Goal: Transaction & Acquisition: Purchase product/service

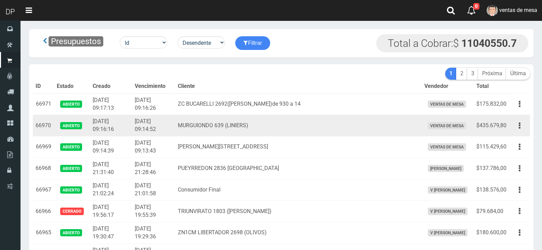
click at [165, 121] on td "2025-09-26 09:14:52" at bounding box center [153, 126] width 43 height 22
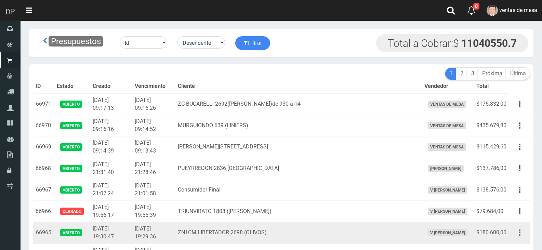
click at [514, 227] on button "button" at bounding box center [519, 233] width 15 height 12
click at [516, 242] on link "Editar" at bounding box center [500, 249] width 54 height 15
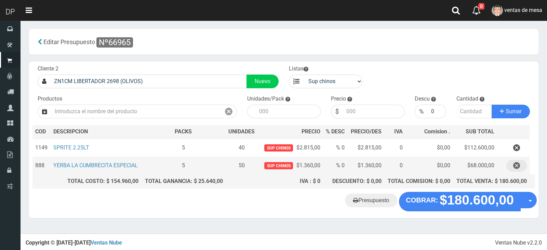
click at [520, 170] on icon "button" at bounding box center [517, 166] width 7 height 12
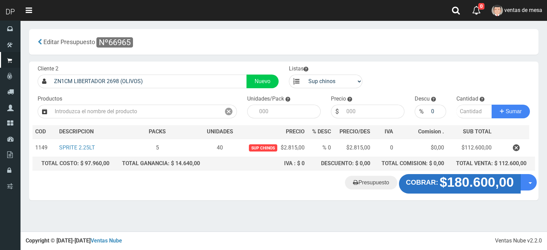
click at [427, 188] on button "COBRAR: $180.600,00" at bounding box center [460, 183] width 122 height 19
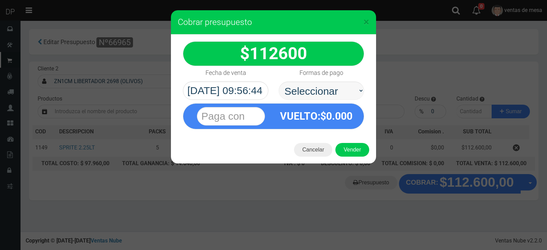
click at [346, 96] on select "Seleccionar Efectivo Tarjeta de Crédito Depósito Débito" at bounding box center [322, 90] width 86 height 18
select select "Efectivo"
click at [279, 81] on select "Seleccionar Efectivo Tarjeta de Crédito Depósito Débito" at bounding box center [322, 90] width 86 height 18
click at [353, 156] on button "Vender" at bounding box center [353, 150] width 34 height 14
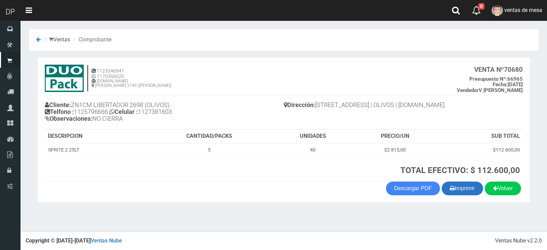
click at [466, 189] on button "Imprimir" at bounding box center [462, 189] width 41 height 14
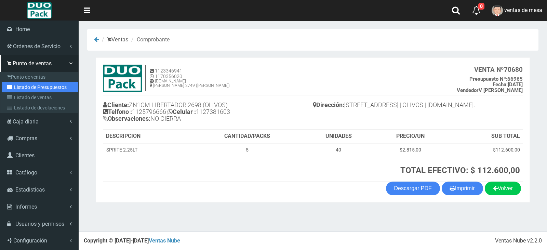
click at [29, 84] on link "Listado de Presupuestos" at bounding box center [40, 87] width 76 height 10
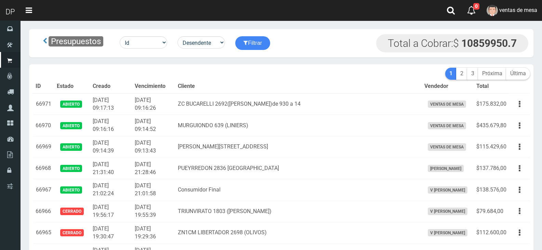
drag, startPoint x: 0, startPoint y: 0, endPoint x: 170, endPoint y: 83, distance: 189.0
click at [170, 83] on th "Vencimiento" at bounding box center [153, 87] width 43 height 14
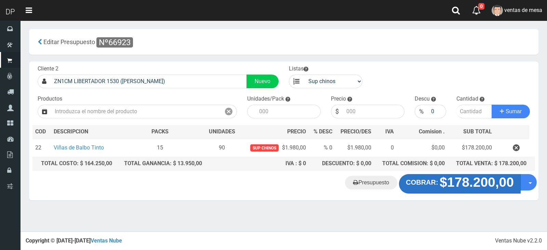
click at [441, 189] on strong "$178.200,00" at bounding box center [477, 182] width 74 height 15
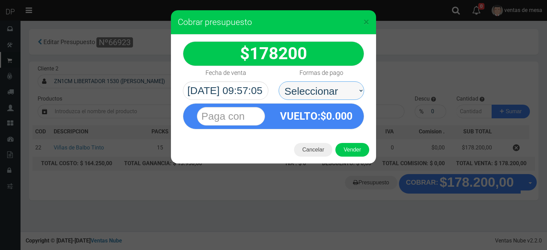
drag, startPoint x: 341, startPoint y: 88, endPoint x: 340, endPoint y: 94, distance: 5.9
click at [341, 88] on select "Seleccionar Efectivo Tarjeta de Crédito Depósito Débito" at bounding box center [322, 90] width 86 height 18
select select "Efectivo"
click at [279, 81] on select "Seleccionar Efectivo Tarjeta de Crédito Depósito Débito" at bounding box center [322, 90] width 86 height 18
click at [347, 154] on button "Vender" at bounding box center [353, 150] width 34 height 14
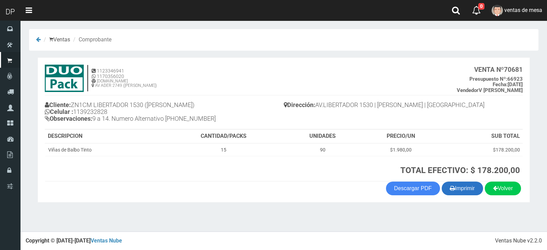
click at [471, 191] on button "Imprimir" at bounding box center [462, 189] width 41 height 14
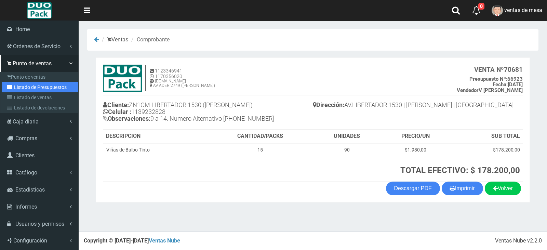
click at [26, 89] on link "Listado de Presupuestos" at bounding box center [40, 87] width 76 height 10
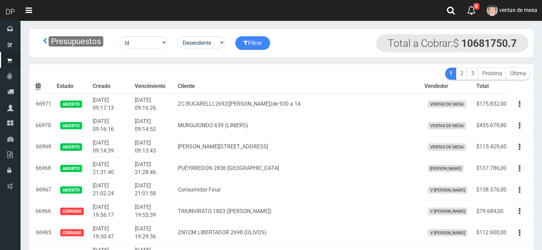
scroll to position [724, 0]
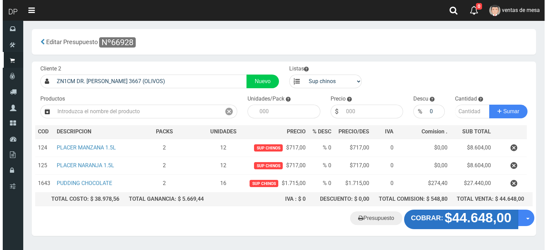
scroll to position [17, 0]
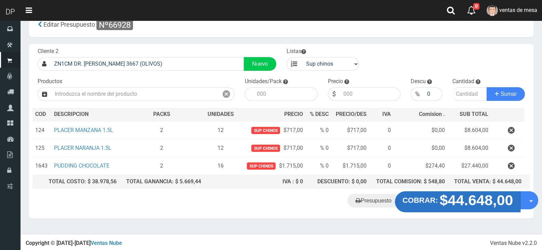
click at [462, 201] on strong "$44.648,00" at bounding box center [477, 200] width 74 height 16
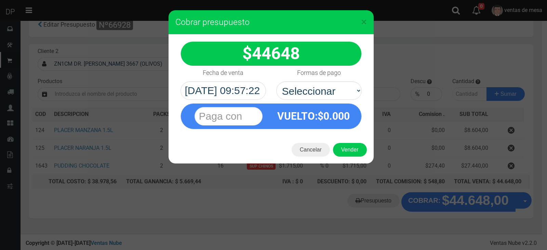
click at [309, 80] on div "Formas de pago Seleccionar Efectivo Tarjeta de Crédito Depósito Débito" at bounding box center [319, 83] width 96 height 34
click at [315, 93] on select "Seleccionar Efectivo Tarjeta de Crédito Depósito Débito" at bounding box center [319, 90] width 86 height 18
click at [276, 81] on select "Seleccionar Efectivo Tarjeta de Crédito Depósito Débito" at bounding box center [319, 90] width 86 height 18
click at [326, 93] on select "Seleccionar Efectivo Tarjeta de Crédito Depósito Débito" at bounding box center [319, 90] width 86 height 18
select select "Efectivo"
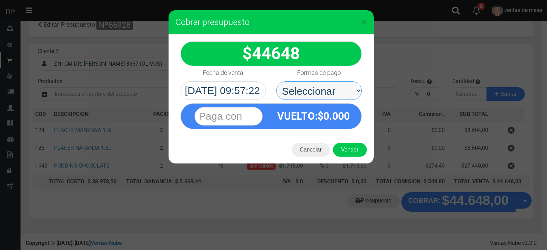
click at [276, 81] on select "Seleccionar Efectivo Tarjeta de Crédito Depósito Débito" at bounding box center [319, 90] width 86 height 18
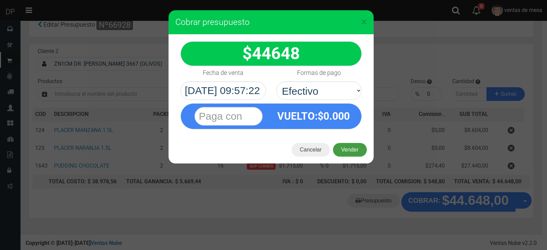
click at [342, 148] on button "Vender" at bounding box center [350, 150] width 34 height 14
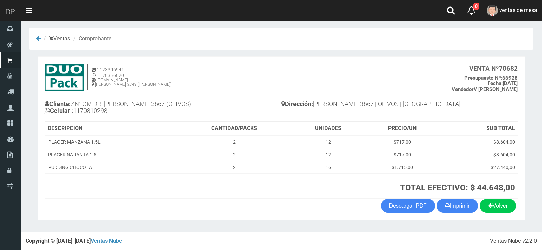
scroll to position [1, 0]
click at [454, 206] on button "Imprimir" at bounding box center [457, 206] width 41 height 14
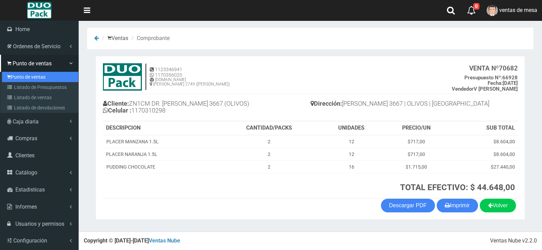
click at [58, 80] on link "Punto de ventas" at bounding box center [40, 77] width 76 height 10
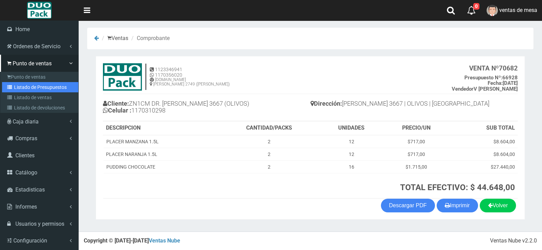
click at [60, 83] on link "Listado de Presupuestos" at bounding box center [40, 87] width 76 height 10
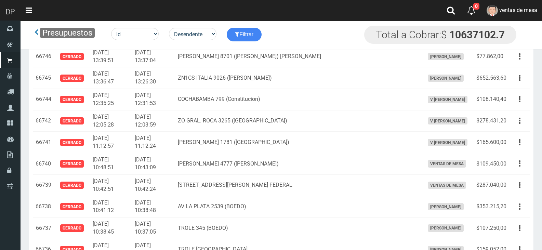
scroll to position [244, 0]
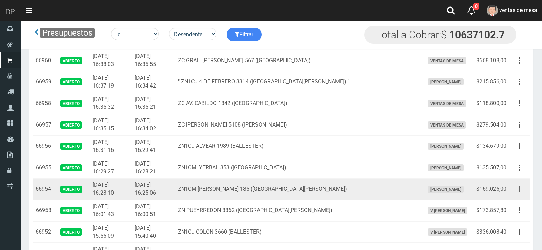
drag, startPoint x: 517, startPoint y: 122, endPoint x: 518, endPoint y: 129, distance: 7.3
click at [517, 183] on button "button" at bounding box center [519, 189] width 15 height 12
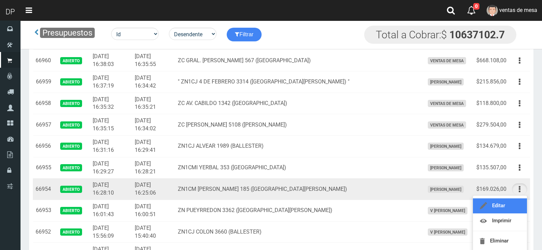
click at [518, 198] on link "Editar" at bounding box center [500, 205] width 54 height 15
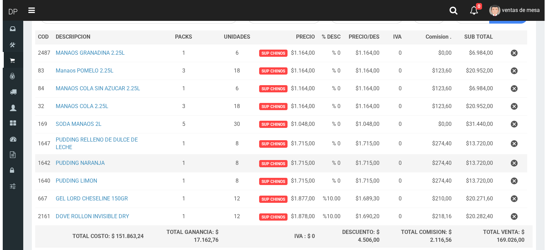
scroll to position [154, 0]
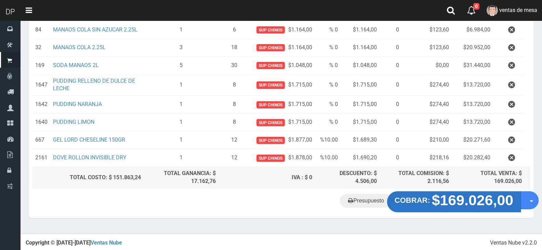
click at [446, 201] on strong "$169.026,00" at bounding box center [473, 200] width 82 height 16
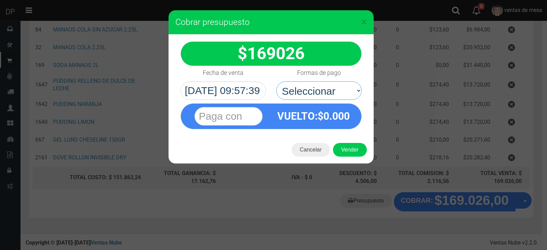
drag, startPoint x: 342, startPoint y: 92, endPoint x: 344, endPoint y: 100, distance: 7.3
click at [342, 92] on select "Seleccionar Efectivo Tarjeta de Crédito Depósito Débito" at bounding box center [319, 90] width 86 height 18
select select "Efectivo"
click at [276, 81] on select "Seleccionar Efectivo Tarjeta de Crédito Depósito Débito" at bounding box center [319, 90] width 86 height 18
click at [352, 146] on button "Vender" at bounding box center [350, 150] width 34 height 14
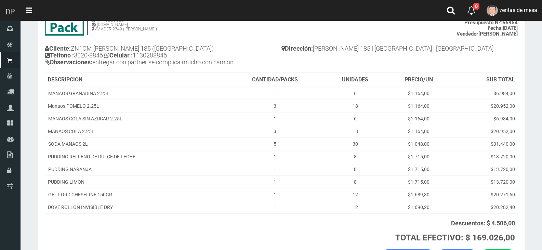
scroll to position [107, 0]
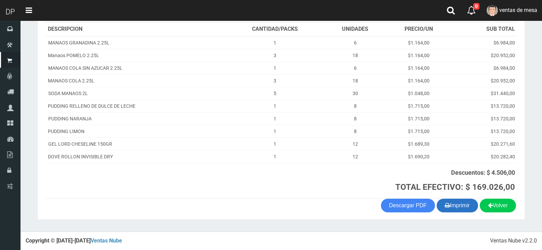
click at [460, 206] on button "Imprimir" at bounding box center [457, 206] width 41 height 14
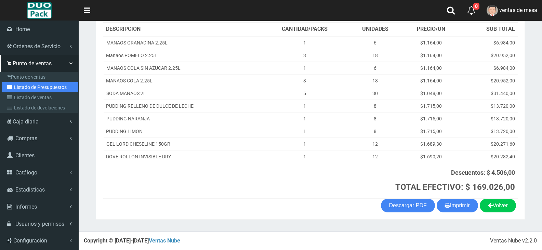
click at [23, 88] on link "Listado de Presupuestos" at bounding box center [40, 87] width 76 height 10
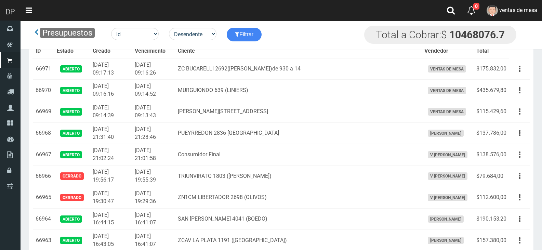
scroll to position [191, 0]
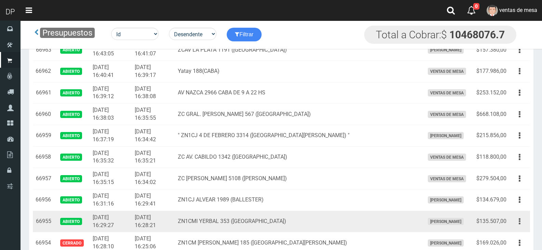
click at [517, 216] on button "button" at bounding box center [519, 222] width 15 height 12
click at [519, 231] on link "Editar" at bounding box center [500, 238] width 54 height 15
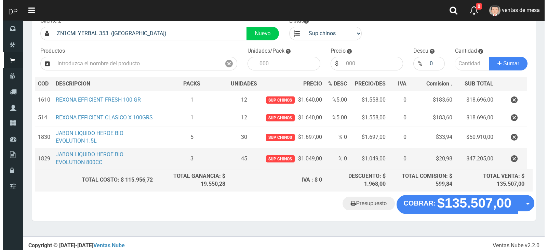
scroll to position [54, 0]
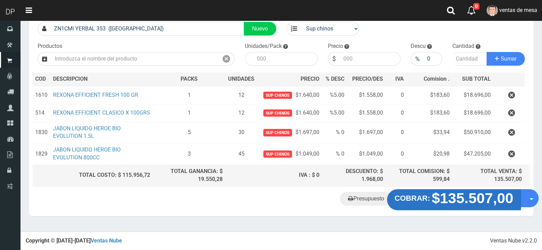
click at [472, 195] on strong "$135.507,00" at bounding box center [473, 198] width 82 height 16
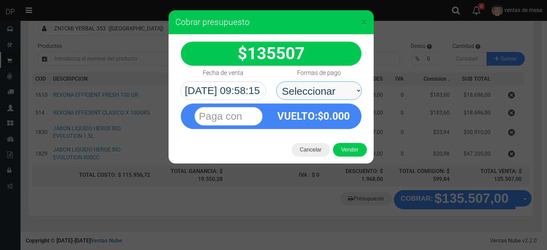
click at [337, 93] on select "Seleccionar Efectivo Tarjeta de Crédito Depósito Débito" at bounding box center [319, 90] width 86 height 18
select select "Efectivo"
click at [276, 81] on select "Seleccionar Efectivo Tarjeta de Crédito Depósito Débito" at bounding box center [319, 90] width 86 height 18
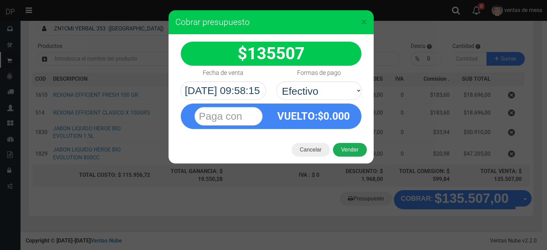
click at [347, 147] on button "Vender" at bounding box center [350, 150] width 34 height 14
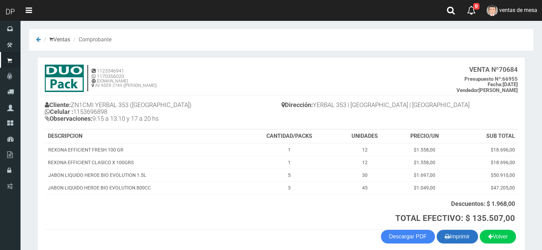
click at [450, 237] on button "Imprimir" at bounding box center [457, 237] width 41 height 14
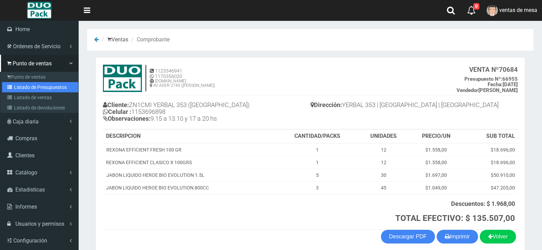
click at [12, 88] on icon at bounding box center [10, 87] width 7 height 5
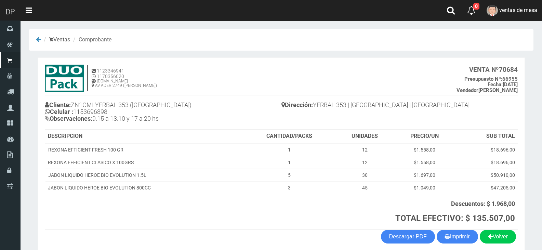
click at [161, 94] on h4 "1123346941 1170356020 WWW.DUOPACKS.COM.AR AV ADER 2749 (MUNRO) VENTA Nº 70684 P…" at bounding box center [281, 80] width 473 height 31
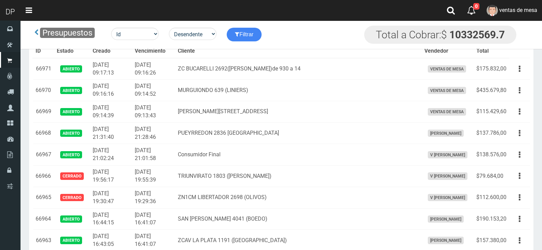
scroll to position [315, 0]
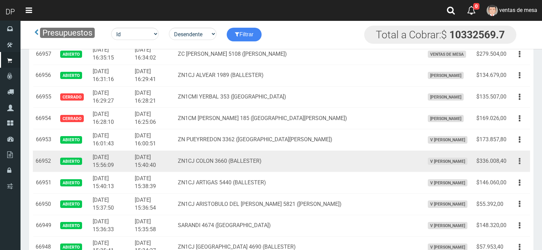
click at [518, 155] on button "button" at bounding box center [519, 161] width 15 height 12
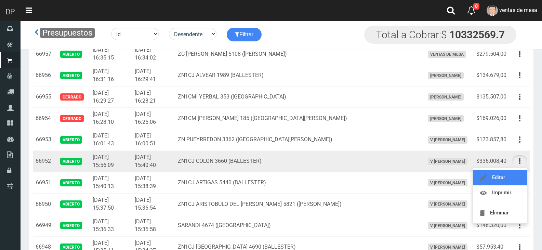
click at [518, 170] on link "Editar" at bounding box center [500, 177] width 54 height 15
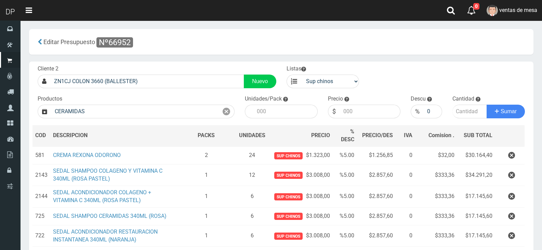
click at [250, 54] on div "Editar Presupuesto Nº66952" at bounding box center [281, 42] width 505 height 26
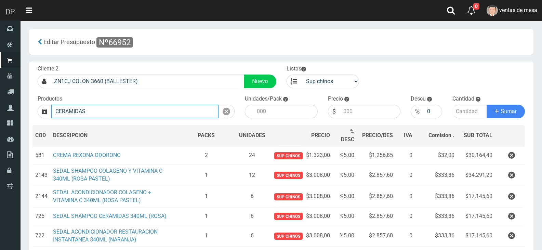
click at [197, 107] on input "CERAMIDAS" at bounding box center [134, 112] width 167 height 14
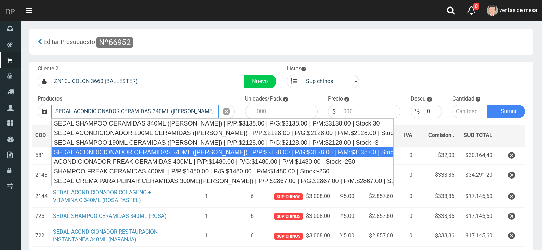
type input "SEDAL ACONDICIONADOR CERAMIDAS 340ML ([PERSON_NAME]) | P/P:$3138.00 | P/G:$3138…"
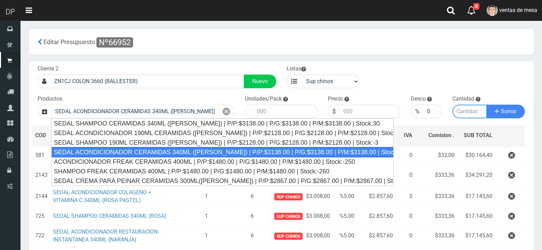
type input "12"
type input "3138.00"
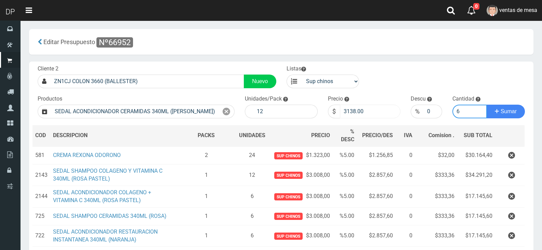
type input "6"
click at [367, 116] on input "3138.00" at bounding box center [370, 112] width 61 height 14
type input "3008"
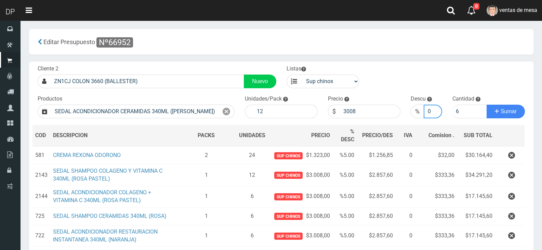
click at [427, 109] on input "0" at bounding box center [433, 112] width 18 height 14
type input "5"
click at [487, 105] on button "Sumar" at bounding box center [506, 112] width 38 height 14
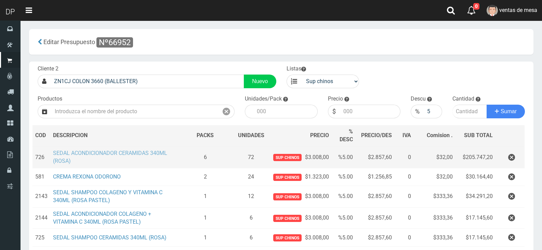
click at [151, 155] on link "SEDAL ACONDICIONADOR CERAMIDAS 340ML (ROSA)" at bounding box center [110, 157] width 114 height 14
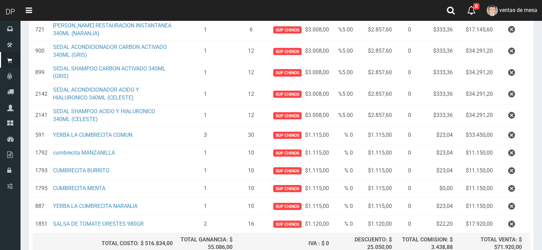
scroll to position [308, 0]
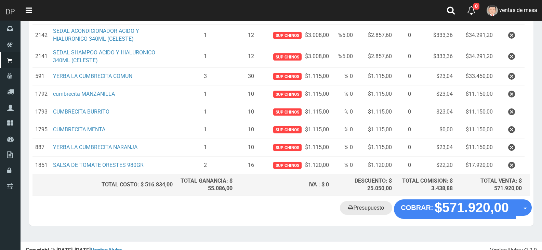
click at [357, 207] on link "Presupuesto" at bounding box center [366, 208] width 52 height 14
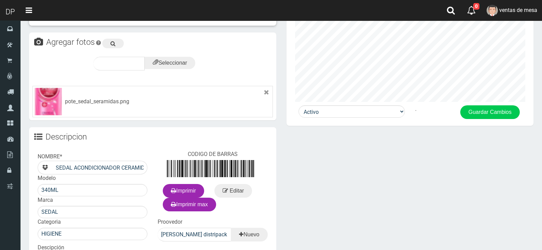
scroll to position [411, 0]
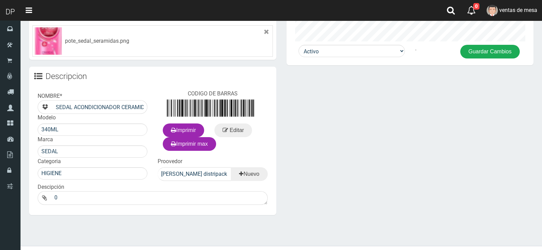
click at [479, 55] on button "Guardar Cambios" at bounding box center [491, 52] width 60 height 14
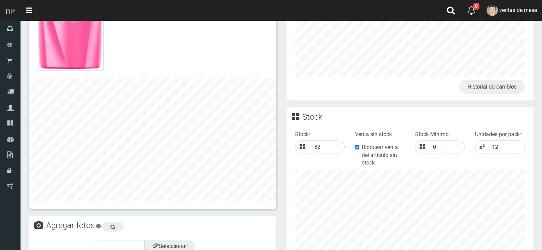
scroll to position [171, 0]
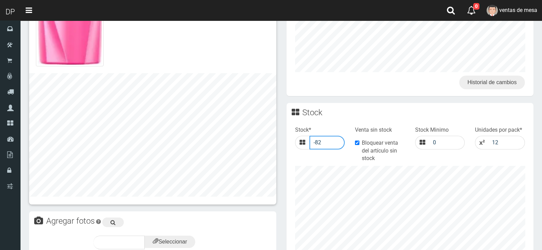
click at [328, 145] on input "-82" at bounding box center [328, 143] width 36 height 14
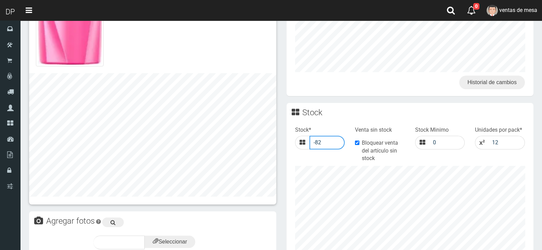
click at [328, 145] on input "-82" at bounding box center [328, 143] width 36 height 14
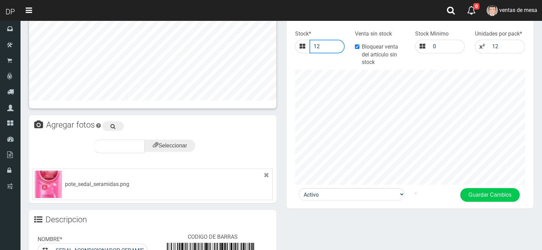
scroll to position [425, 0]
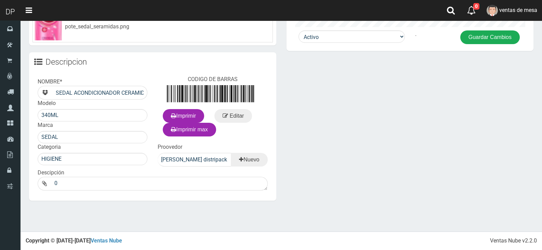
type input "12"
click at [496, 42] on button "Guardar Cambios" at bounding box center [491, 37] width 60 height 14
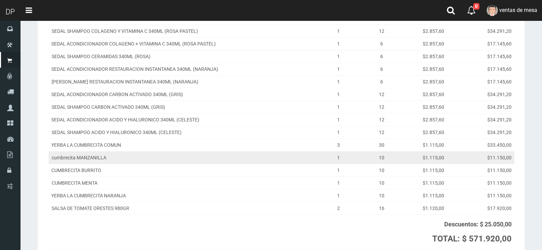
scroll to position [137, 0]
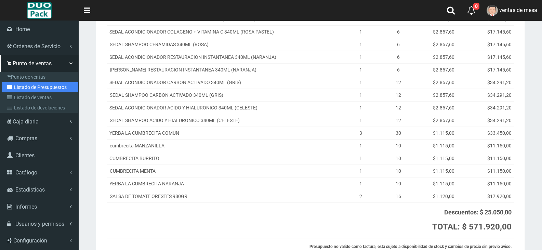
click at [28, 82] on link "Listado de Presupuestos" at bounding box center [40, 87] width 76 height 10
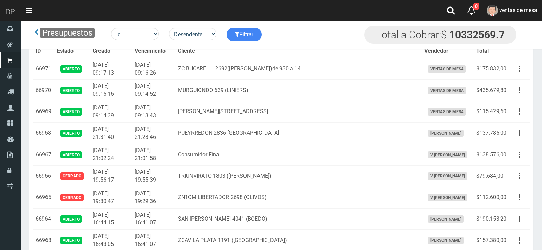
scroll to position [4621, 0]
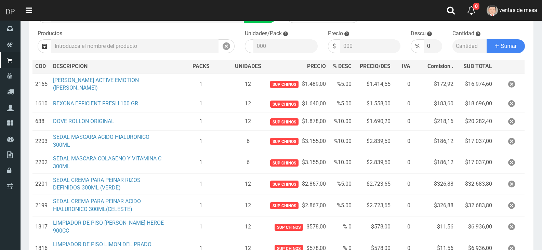
scroll to position [229, 0]
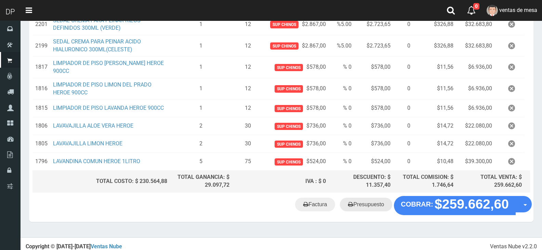
click at [362, 202] on link "Presupuesto" at bounding box center [366, 205] width 52 height 14
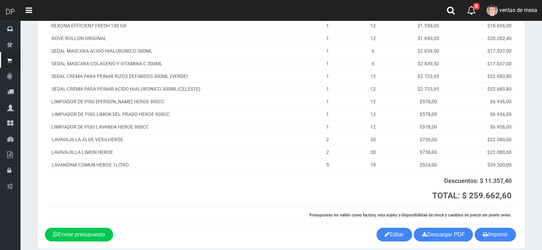
scroll to position [140, 0]
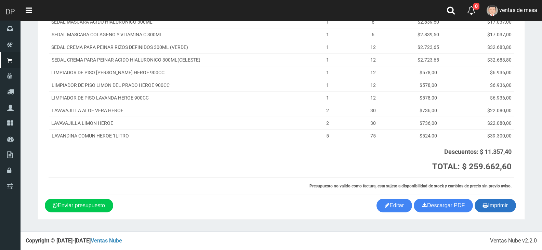
click at [499, 210] on button "Imprimir" at bounding box center [495, 206] width 41 height 14
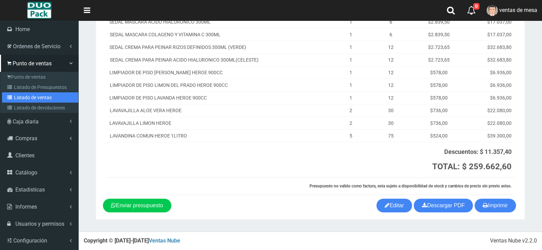
click at [17, 94] on link "Listado de ventas" at bounding box center [40, 97] width 76 height 10
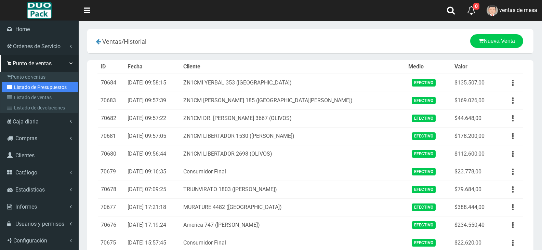
click at [18, 90] on link "Listado de Presupuestos" at bounding box center [40, 87] width 76 height 10
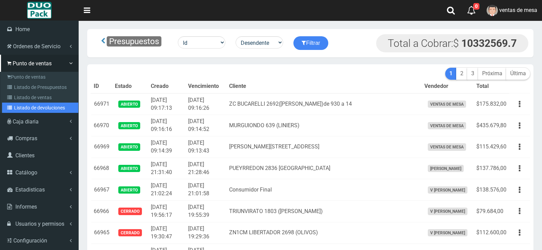
click at [33, 112] on link "Listado de devoluciones" at bounding box center [40, 108] width 76 height 10
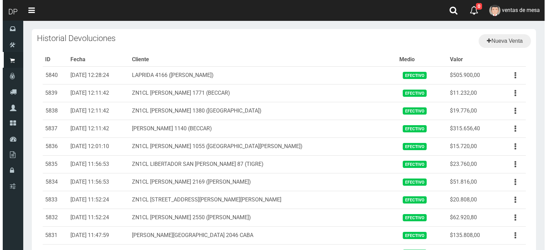
scroll to position [395, 0]
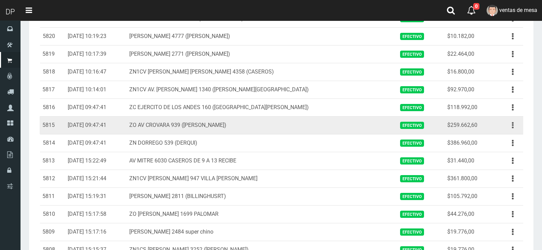
click at [512, 126] on button "button" at bounding box center [512, 125] width 15 height 12
click at [504, 136] on link "Ver" at bounding box center [493, 141] width 54 height 15
click at [512, 124] on button "button" at bounding box center [512, 125] width 15 height 12
click at [506, 163] on link "Eliminar" at bounding box center [493, 162] width 54 height 15
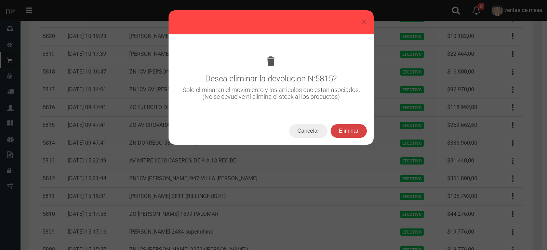
click at [346, 128] on button "Eliminar" at bounding box center [349, 131] width 36 height 14
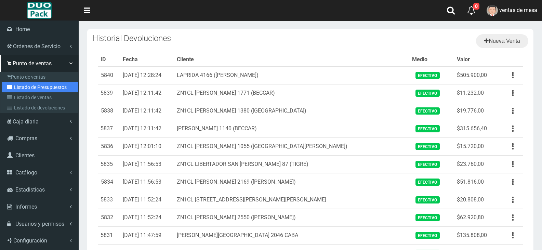
click at [43, 87] on link "Listado de Presupuestos" at bounding box center [40, 87] width 76 height 10
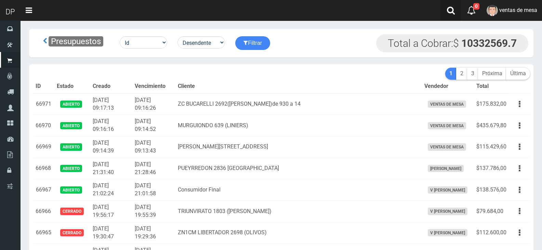
click at [451, 10] on icon at bounding box center [451, 10] width 8 height 9
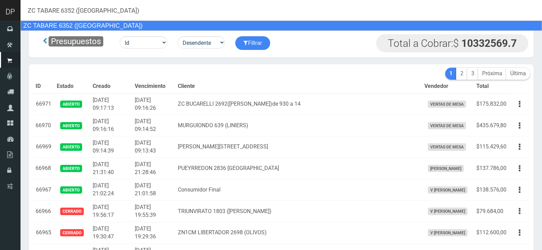
type input "ZC TABARE 6352 (VILLA RIACHUELO)"
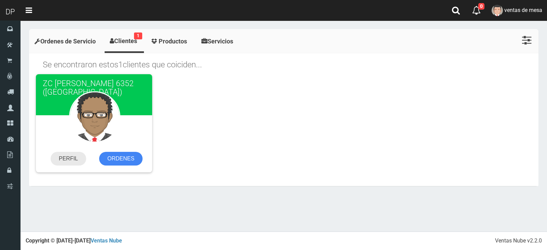
click at [74, 157] on link "PERFIL" at bounding box center [69, 159] width 36 height 14
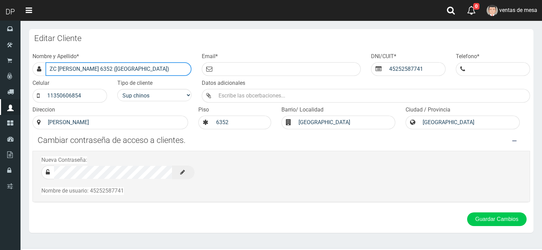
drag, startPoint x: 96, startPoint y: 69, endPoint x: 138, endPoint y: 71, distance: 42.1
click at [138, 71] on input "ZC [PERSON_NAME] 6352 ([GEOGRAPHIC_DATA])" at bounding box center [119, 69] width 146 height 14
type input "ZC [PERSON_NAME] 6352 ([GEOGRAPHIC_DATA])"
click at [467, 212] on button "Guardar Cambios" at bounding box center [497, 219] width 60 height 14
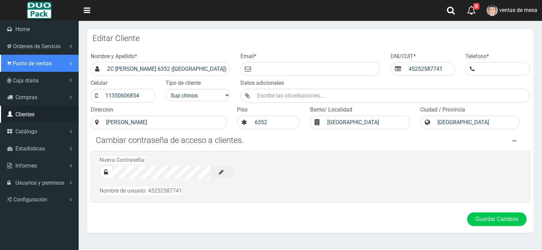
click at [41, 56] on link "Punto de ventas" at bounding box center [39, 63] width 79 height 17
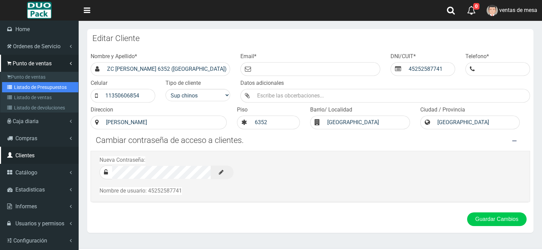
click at [51, 84] on link "Listado de Presupuestos" at bounding box center [40, 87] width 76 height 10
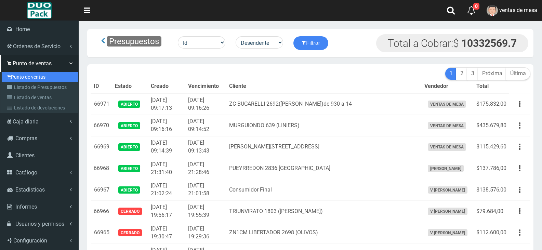
click at [19, 77] on link "Punto de ventas" at bounding box center [40, 77] width 76 height 10
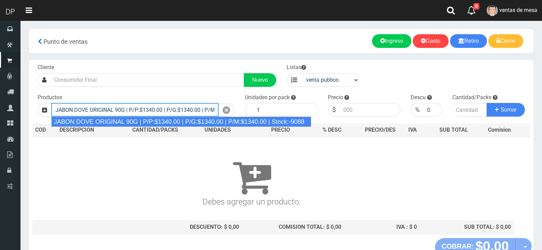
type input "JABON DOVE ORIGINAL 90G | P/P:$1340.00 | P/G:$1340.00 | P/M:$1340.00 | Stock:-9…"
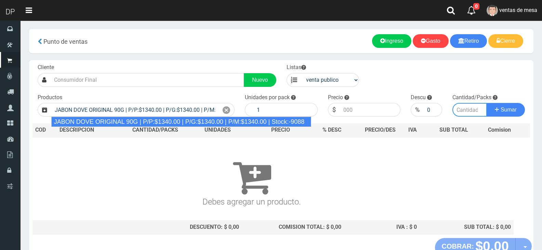
type input "60"
type input "1340.00"
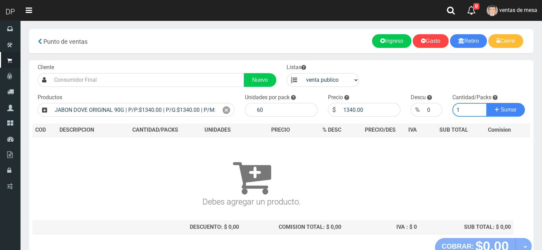
type input "1"
click at [427, 111] on input "0" at bounding box center [433, 110] width 18 height 14
type input "10"
click at [487, 103] on button "Sumar" at bounding box center [506, 110] width 38 height 14
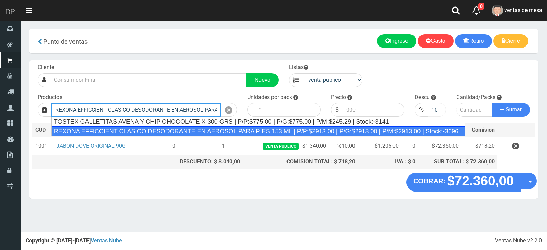
type input "REXONA EFFICCIENT CLASICO DESODORANTE EN AEROSOL PARA PIES 153 ML | P/P:$2913.0…"
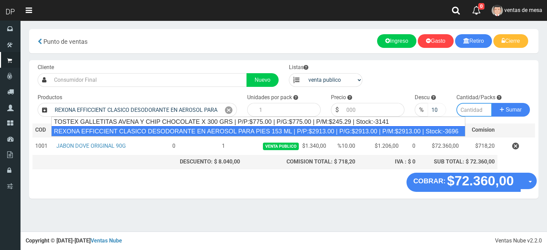
type input "12"
type input "2913.00"
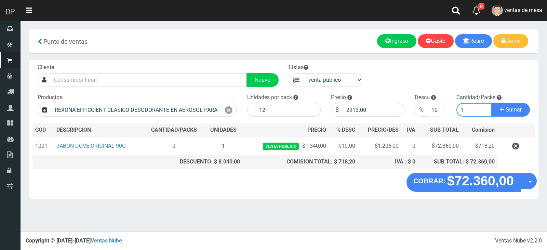
type input "1"
click at [492, 103] on button "Sumar" at bounding box center [511, 110] width 38 height 14
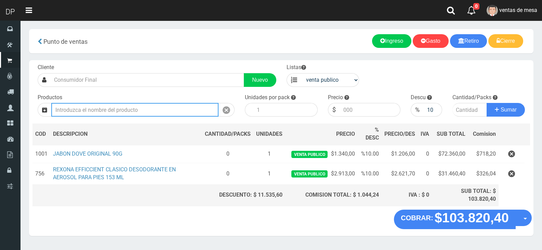
click at [190, 108] on input "text" at bounding box center [134, 110] width 167 height 14
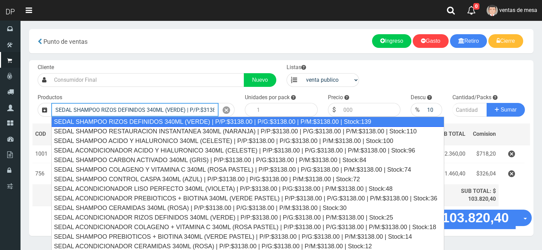
type input "SEDAL SHAMPOO RIZOS DEFINIDOS 340ML (VERDE) | P/P:$3138.00 | P/G:$3138.00 | P/M…"
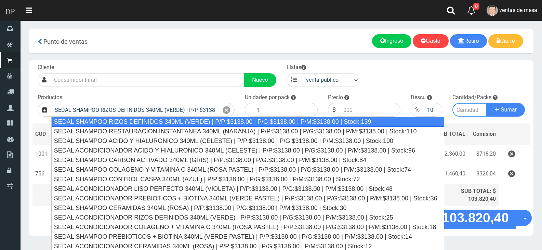
type input "12"
type input "3138.00"
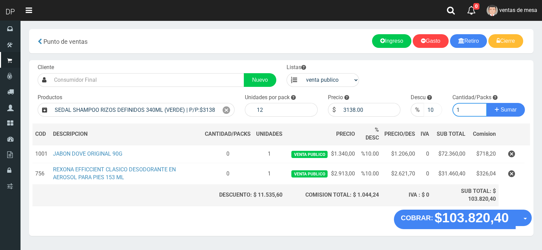
type input "1"
click at [431, 111] on input "10" at bounding box center [433, 110] width 18 height 14
type input "5"
click at [375, 107] on input "3138.00" at bounding box center [370, 110] width 61 height 14
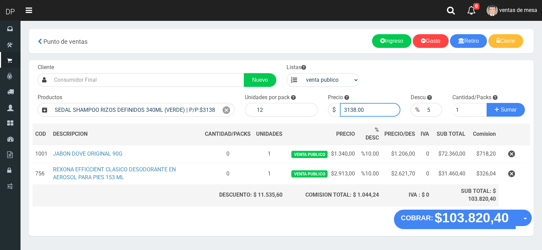
click at [375, 107] on input "3138.00" at bounding box center [370, 110] width 61 height 14
type input "3008"
click at [487, 103] on button "Sumar" at bounding box center [506, 110] width 38 height 14
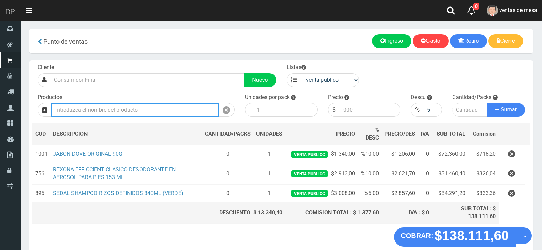
click at [192, 108] on input "text" at bounding box center [134, 110] width 167 height 14
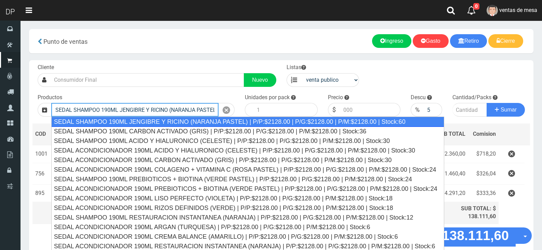
type input "SEDAL SHAMPOO 190ML JENGIBRE Y RICINO (NARANJA PASTEL) | P/P:$2128.00 | P/G:$21…"
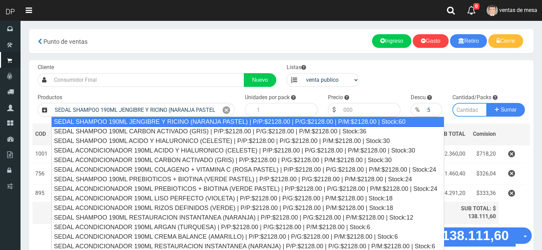
type input "12"
type input "2128.00"
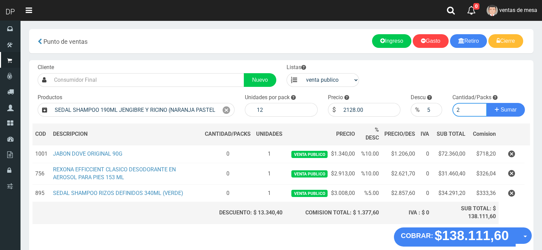
type input "2"
click at [342, 108] on input "2128.00" at bounding box center [370, 110] width 61 height 14
click at [345, 108] on input "2128.00" at bounding box center [370, 110] width 61 height 14
type input "2040"
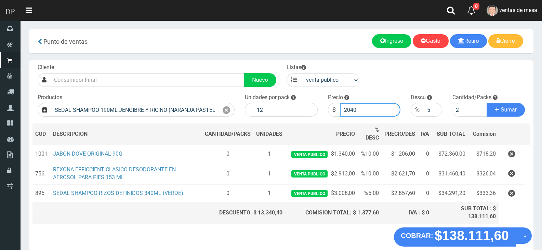
click at [487, 103] on button "Sumar" at bounding box center [506, 110] width 38 height 14
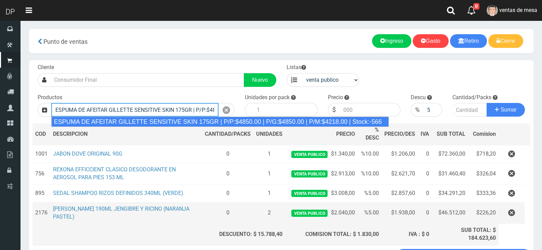
type input "ESPUMA DE AFEITAR GILLETTE SENSITIVE SKIN 175GR | P/P:$4850.00 | P/G:$4850.00 |…"
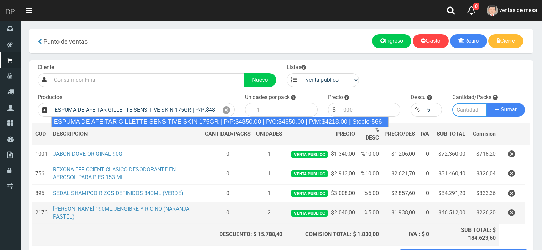
type input "6"
type input "4850.00"
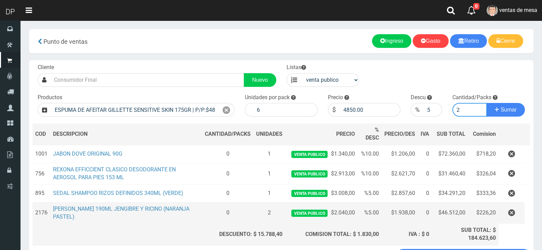
type input "2"
click at [487, 103] on button "Sumar" at bounding box center [506, 110] width 38 height 14
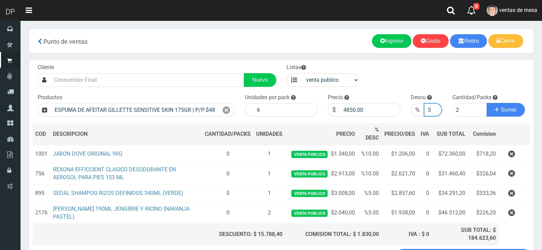
click at [428, 104] on input "5" at bounding box center [433, 110] width 18 height 14
type input "0"
click at [487, 103] on button "Sumar" at bounding box center [506, 110] width 38 height 14
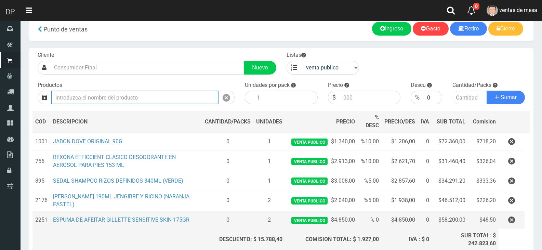
scroll to position [34, 0]
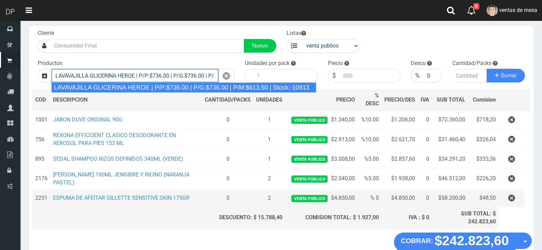
type input "LAVAVAJILLA GLICERINA HEROE | P/P:$736.00 | P/G:$736.00 | P/M:$613.50 | Stock:-…"
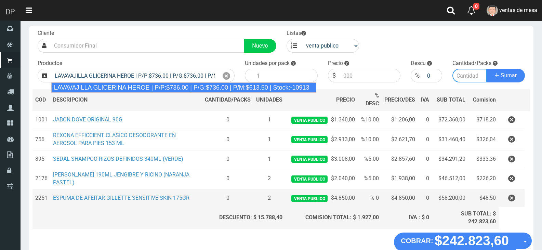
type input "15"
type input "736.00"
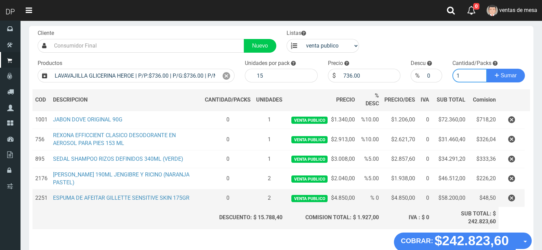
type input "1"
click at [487, 69] on button "Sumar" at bounding box center [506, 76] width 38 height 14
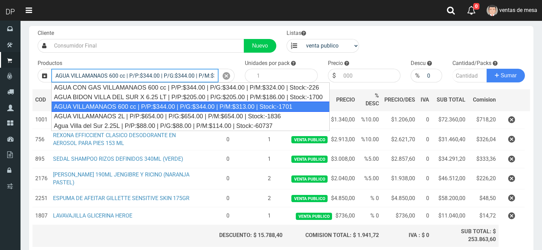
type input "AGUA VILLAMANAOS 600 cc | P/P:$344.00 | P/G:$344.00 | P/M:$313.00 | Stock:-1701"
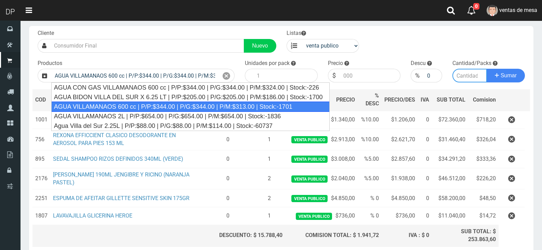
type input "12"
type input "344.00"
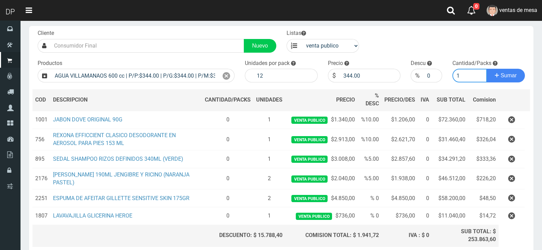
type input "1"
click at [487, 69] on button "Sumar" at bounding box center [506, 76] width 38 height 14
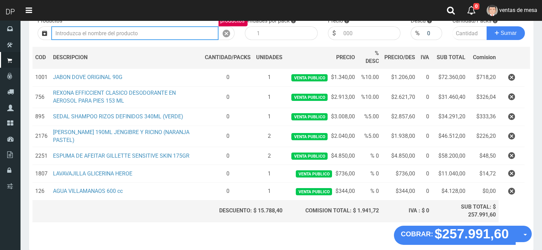
scroll to position [109, 0]
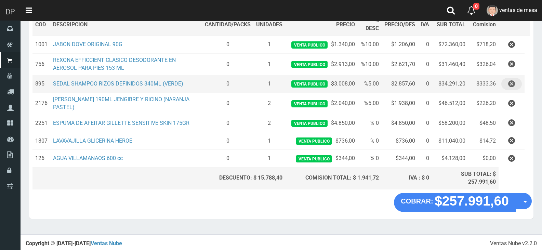
click at [510, 88] on icon "button" at bounding box center [511, 84] width 7 height 12
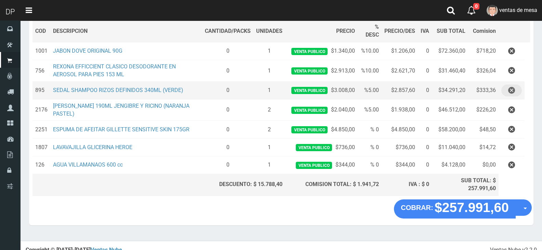
scroll to position [92, 0]
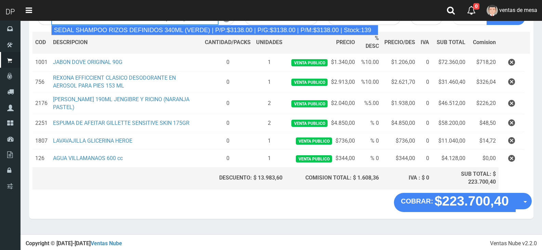
type input "SEDAL SHAMPOO RIZOS DEFINIDOS 340ML (VERDE) | P/P:$3138.00 | P/G:$3138.00 | P/M…"
type input "12"
type input "3138.00"
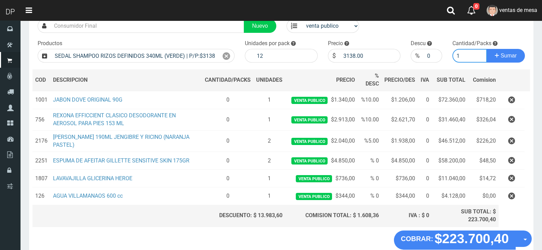
scroll to position [0, 0]
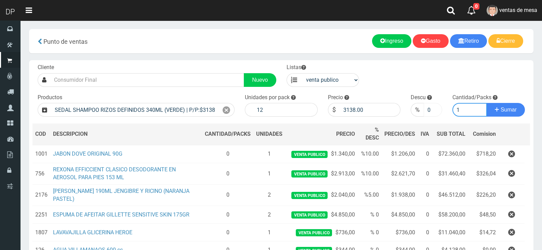
type input "1"
click at [432, 108] on input "0" at bounding box center [433, 110] width 18 height 14
type input "5"
click at [487, 103] on button "Sumar" at bounding box center [506, 110] width 38 height 14
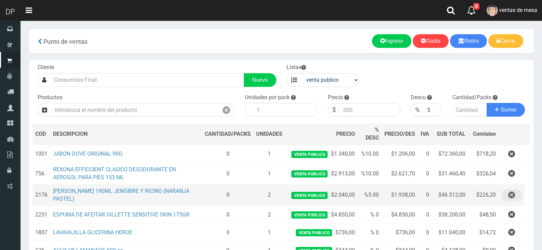
click at [512, 198] on icon "button" at bounding box center [511, 195] width 7 height 12
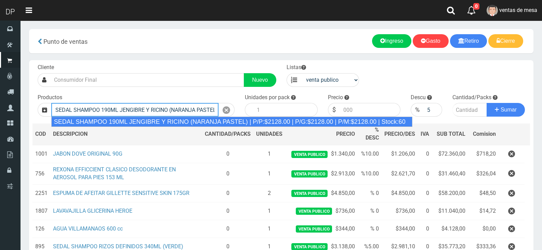
type input "SEDAL SHAMPOO 190ML JENGIBRE Y RICINO (NARANJA PASTEL) | P/P:$2128.00 | P/G:$21…"
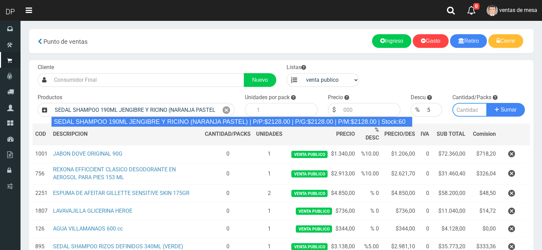
type input "12"
type input "2128.00"
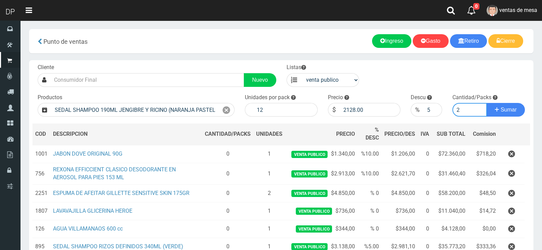
type input "2"
click at [487, 103] on button "Sumar" at bounding box center [506, 110] width 38 height 14
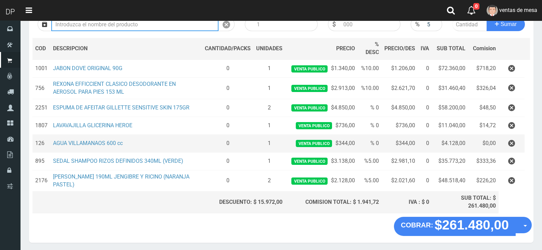
scroll to position [75, 0]
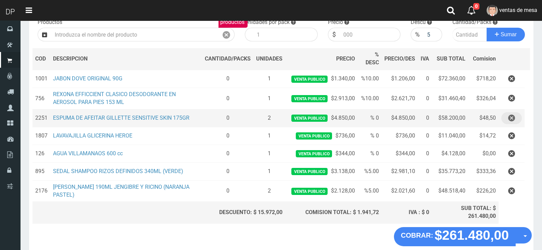
click at [520, 121] on button "button" at bounding box center [512, 118] width 21 height 12
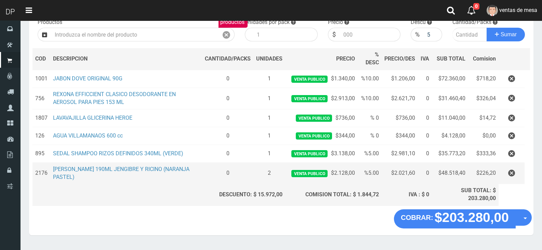
click at [508, 163] on td at bounding box center [512, 174] width 26 height 22
click at [510, 168] on icon "button" at bounding box center [511, 173] width 7 height 12
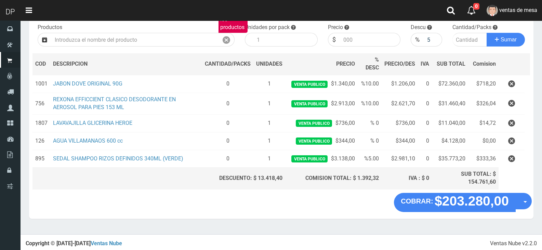
click at [519, 83] on button "button" at bounding box center [512, 84] width 21 height 12
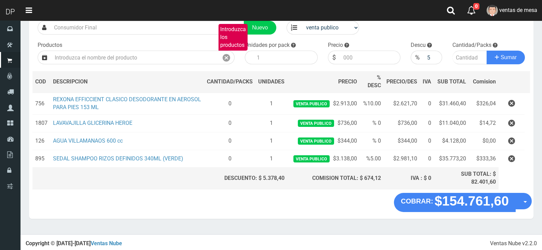
click at [509, 108] on icon "button" at bounding box center [511, 104] width 7 height 12
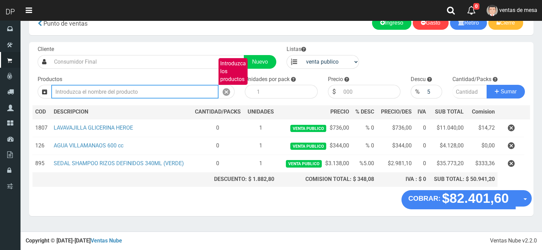
scroll to position [15, 0]
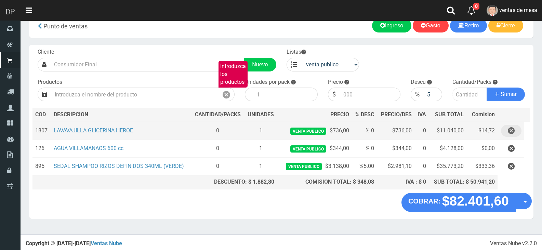
click at [509, 129] on icon "button" at bounding box center [511, 131] width 7 height 12
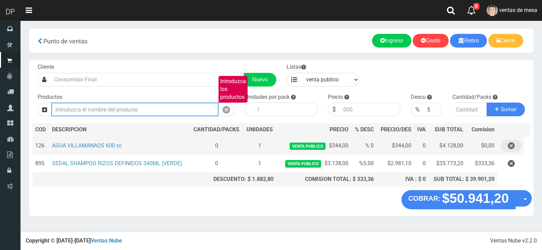
scroll to position [0, 0]
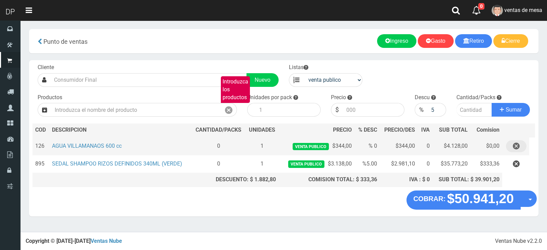
click at [514, 141] on icon "button" at bounding box center [516, 146] width 7 height 12
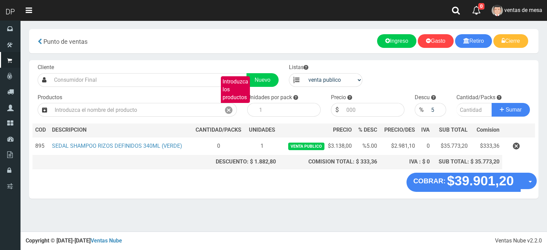
click at [519, 151] on icon "button" at bounding box center [516, 146] width 7 height 12
